Goal: Find specific page/section: Find specific page/section

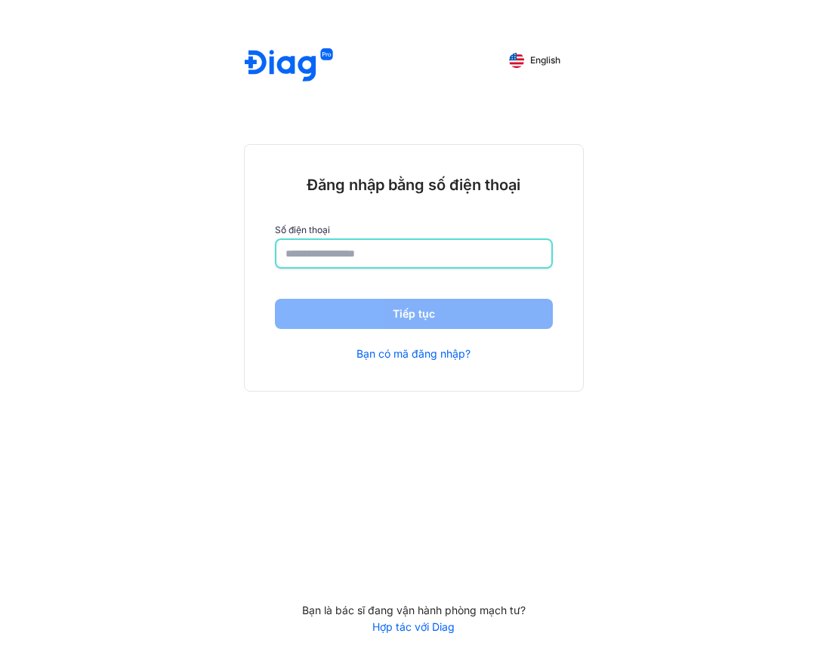
click at [303, 255] on input "number" at bounding box center [413, 253] width 257 height 27
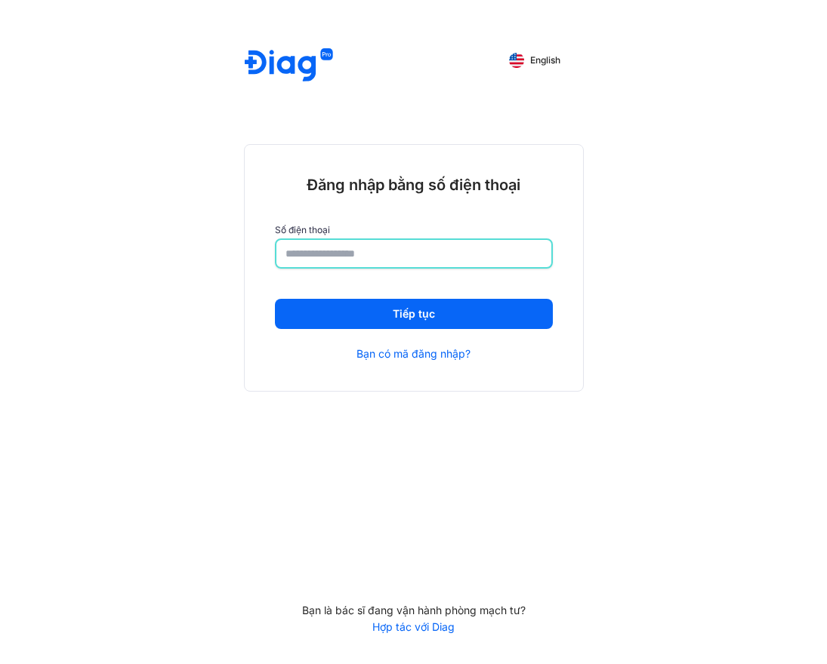
type input "**********"
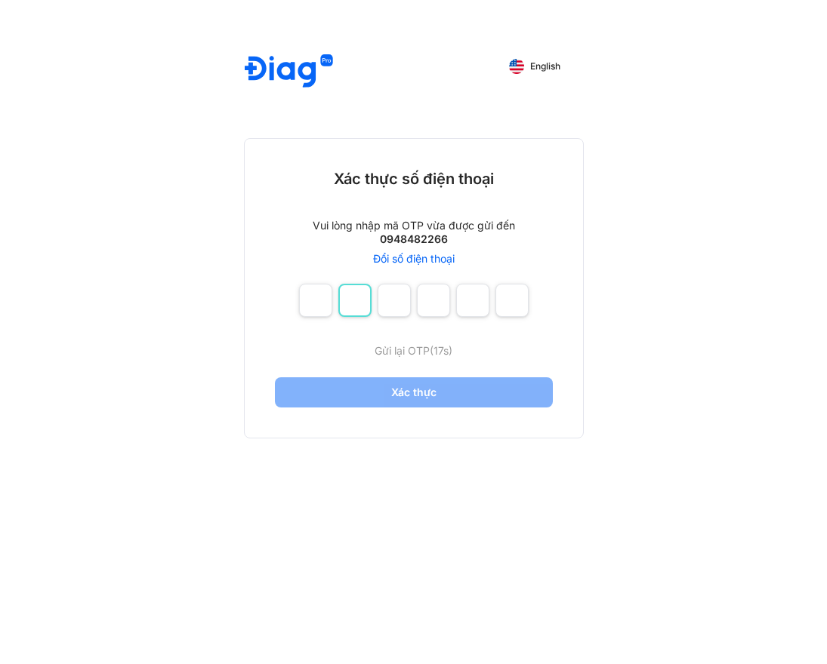
click at [359, 300] on input "number" at bounding box center [354, 300] width 33 height 33
click at [307, 297] on input "number" at bounding box center [315, 300] width 33 height 33
type input "*"
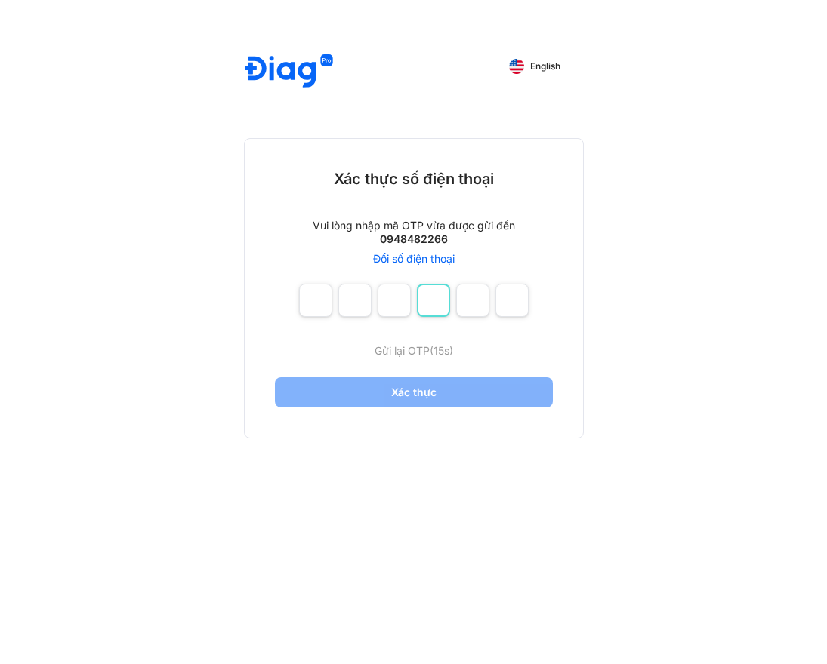
type input "*"
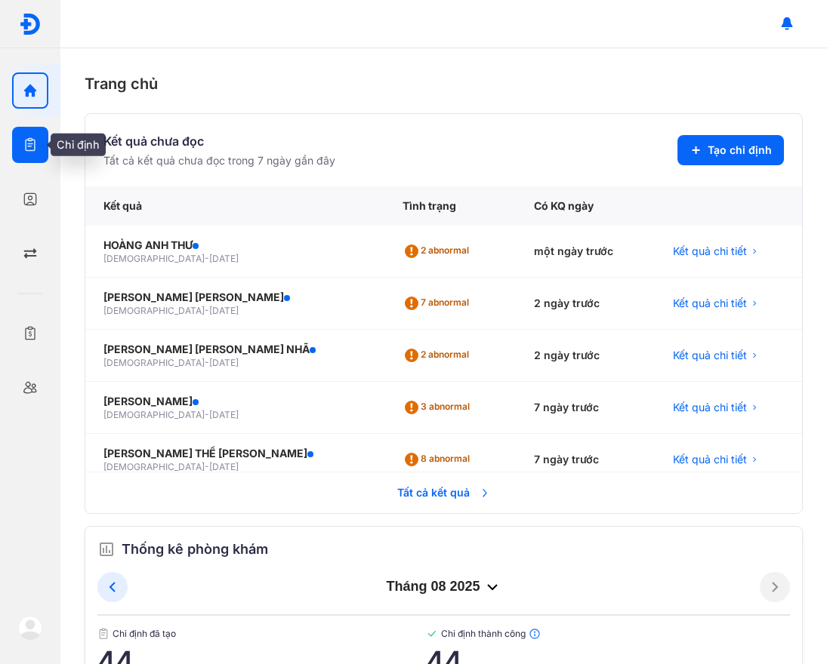
click at [38, 160] on div at bounding box center [30, 145] width 36 height 36
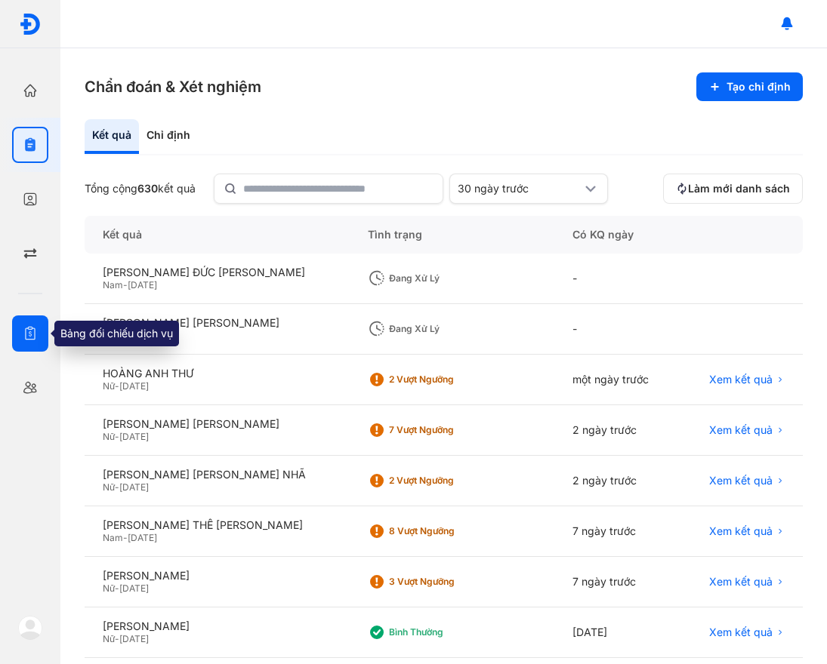
click at [30, 344] on div at bounding box center [30, 334] width 36 height 36
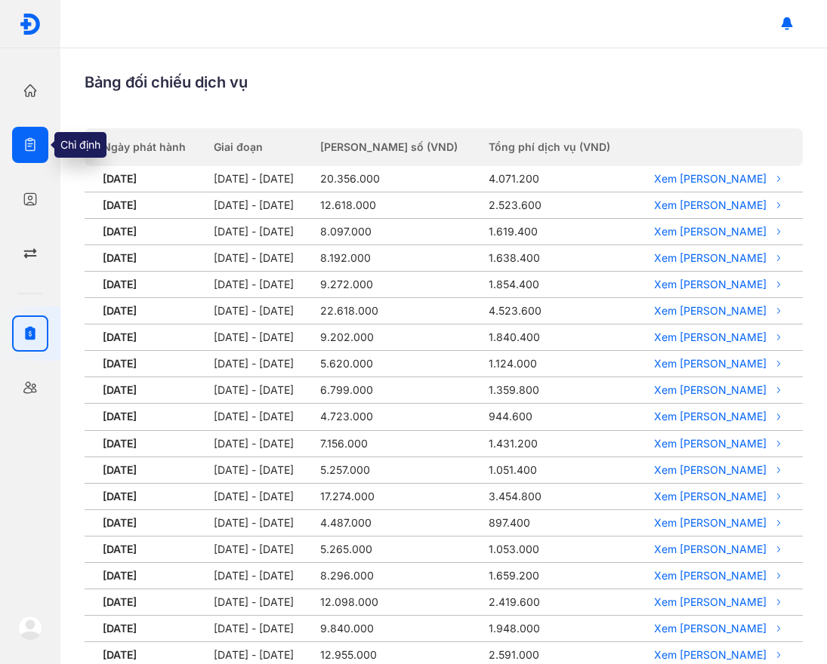
click at [35, 146] on icon "button" at bounding box center [30, 144] width 15 height 15
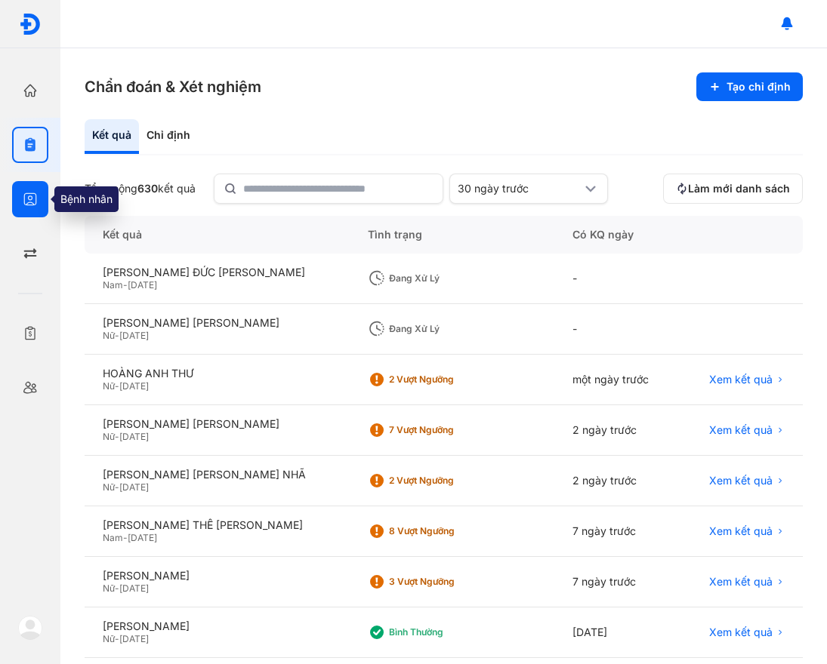
click at [29, 192] on icon "button" at bounding box center [30, 199] width 15 height 15
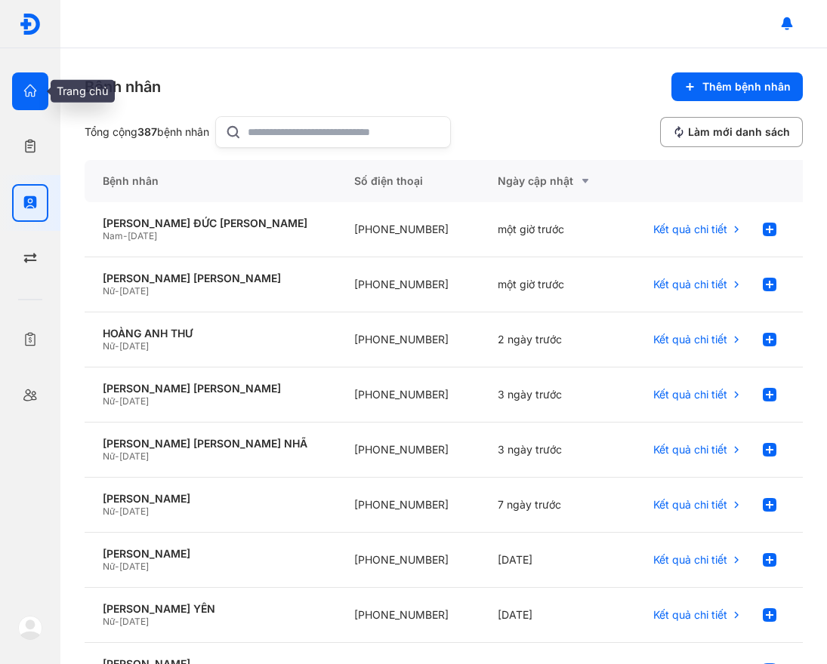
click at [26, 82] on div at bounding box center [30, 91] width 36 height 38
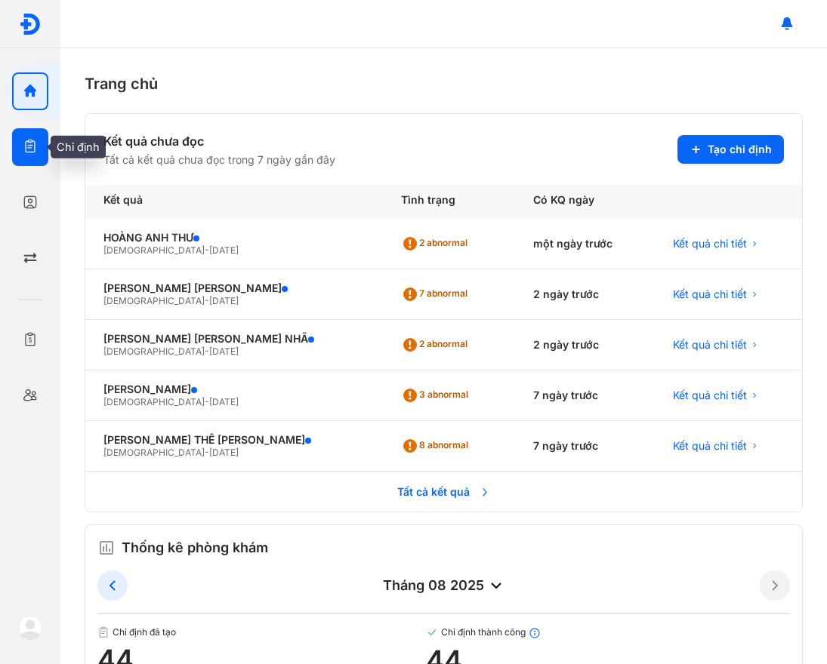
click at [33, 155] on div at bounding box center [30, 147] width 36 height 38
